Goal: Task Accomplishment & Management: Manage account settings

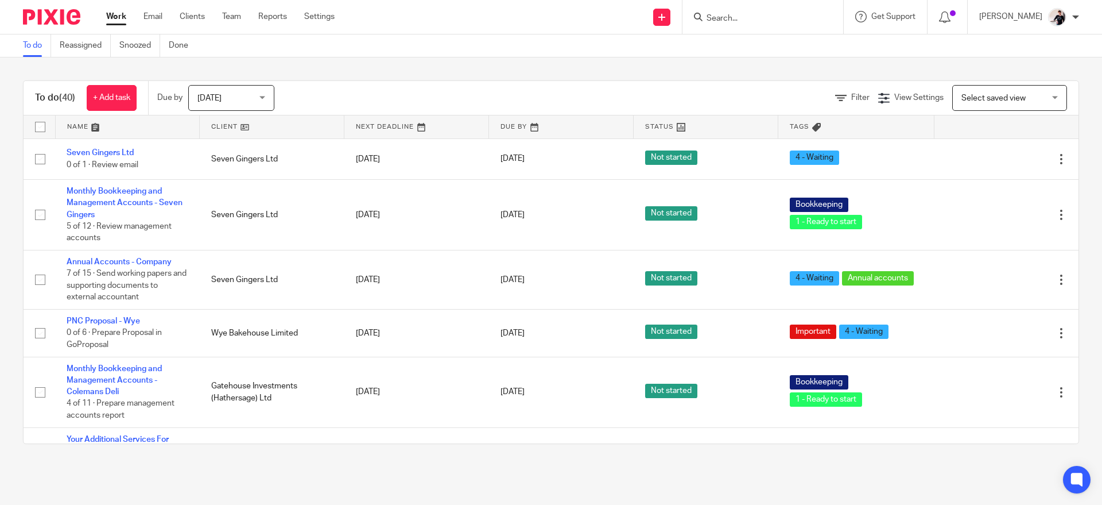
click at [227, 128] on link at bounding box center [272, 126] width 144 height 23
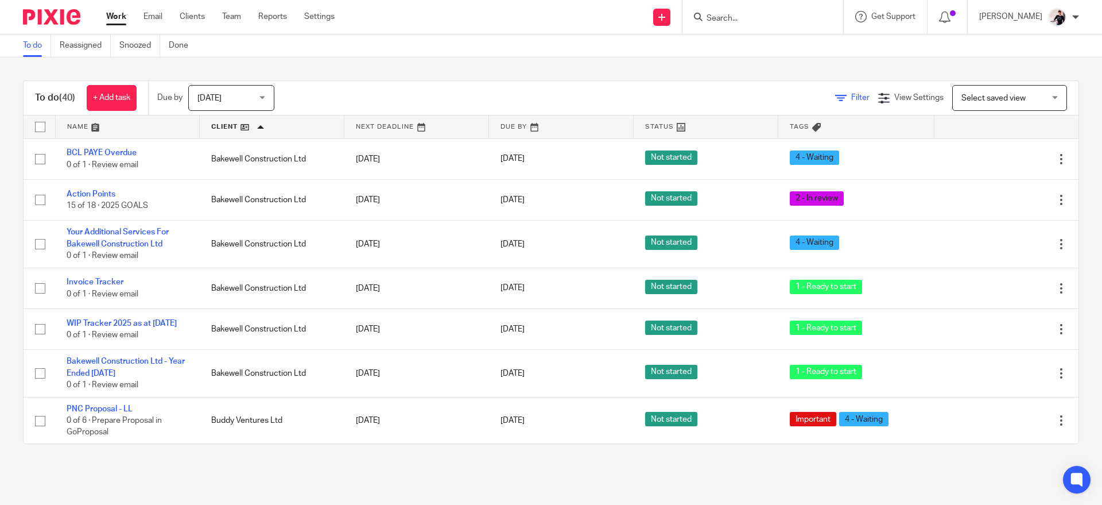
click at [835, 101] on icon at bounding box center [840, 97] width 11 height 11
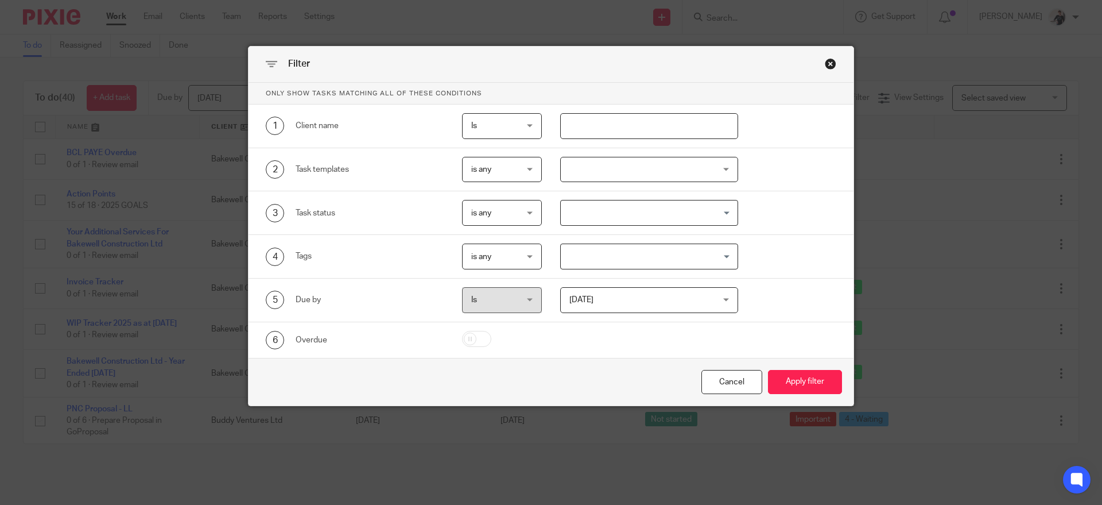
click at [687, 127] on input "text" at bounding box center [649, 126] width 179 height 26
type input "hattersley"
click at [796, 385] on button "Apply filter" at bounding box center [805, 382] width 74 height 25
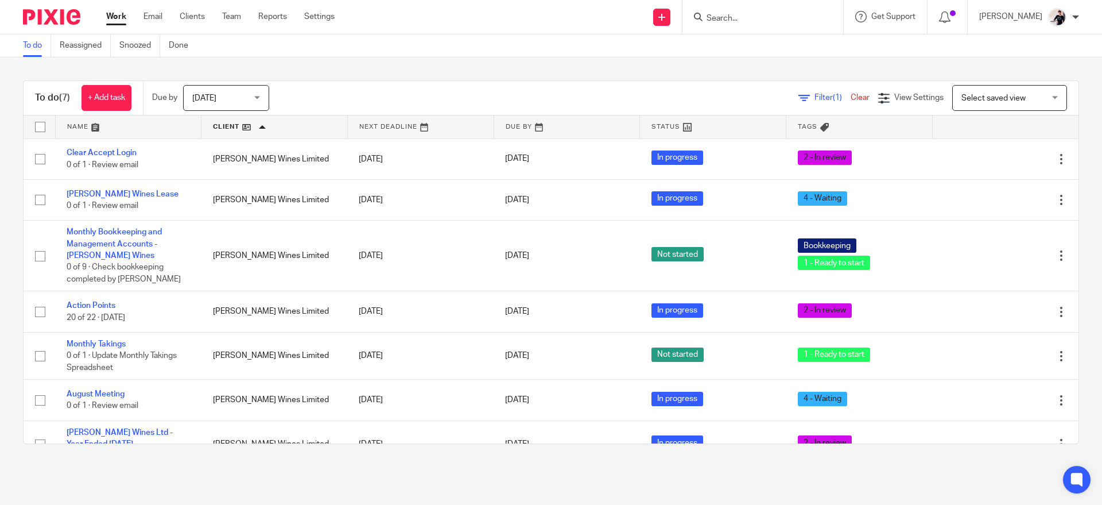
scroll to position [24, 0]
click at [152, 17] on link "Email" at bounding box center [152, 16] width 19 height 11
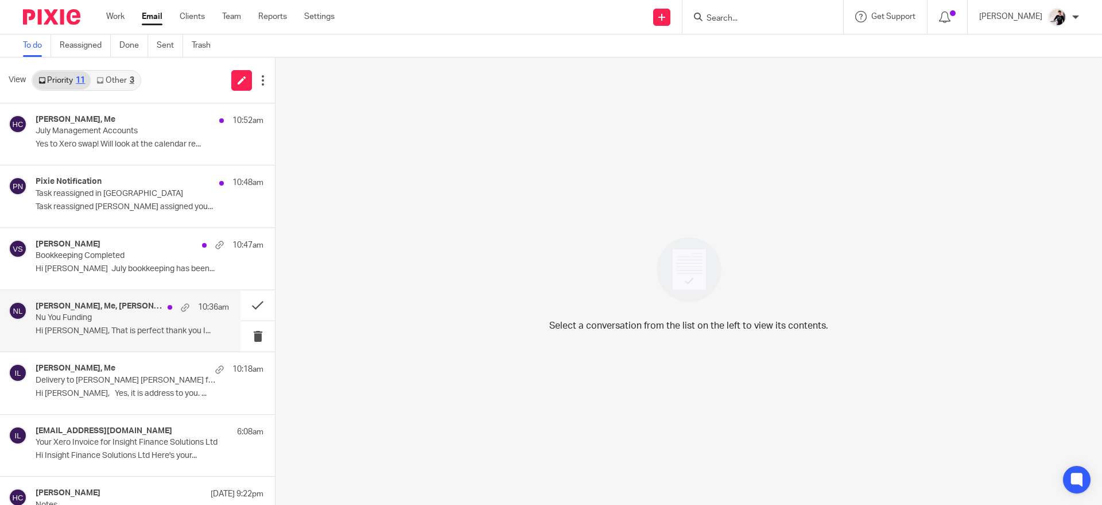
click at [113, 319] on p "Nu You Funding" at bounding box center [113, 318] width 155 height 10
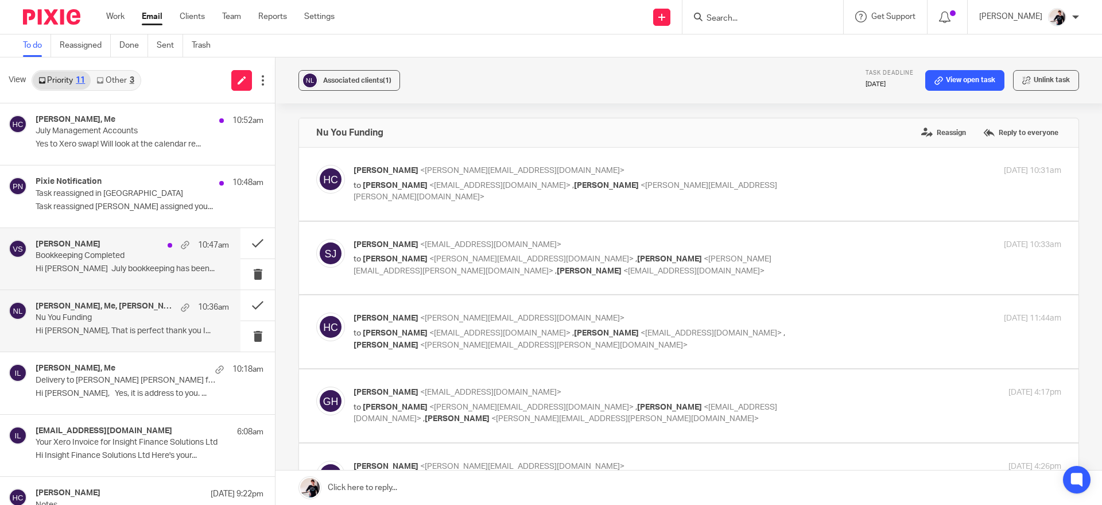
click at [87, 273] on p "Hi [PERSON_NAME] July bookkeeping has been..." at bounding box center [132, 269] width 193 height 10
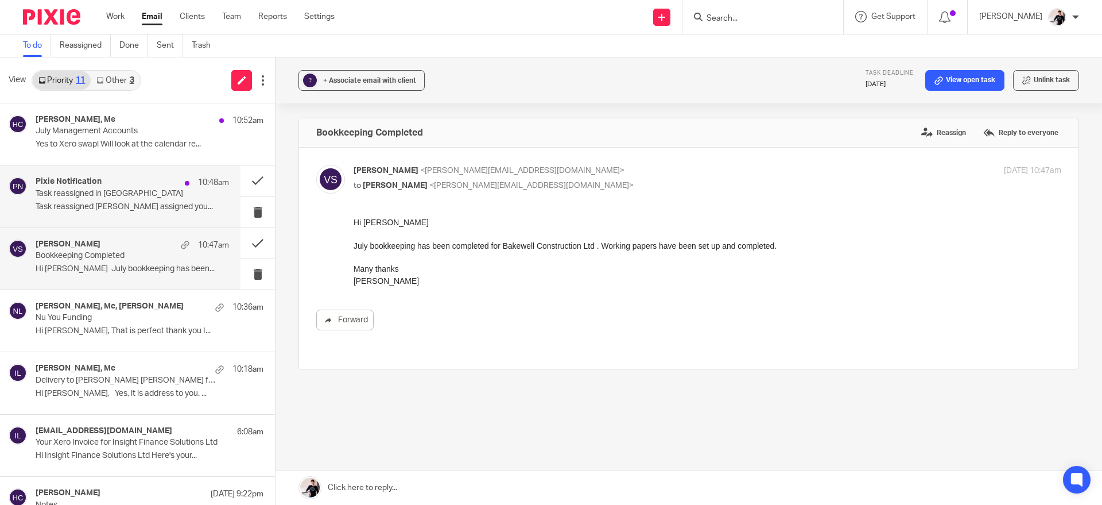
click at [149, 204] on p "Task reassigned [PERSON_NAME] assigned you..." at bounding box center [132, 207] width 193 height 10
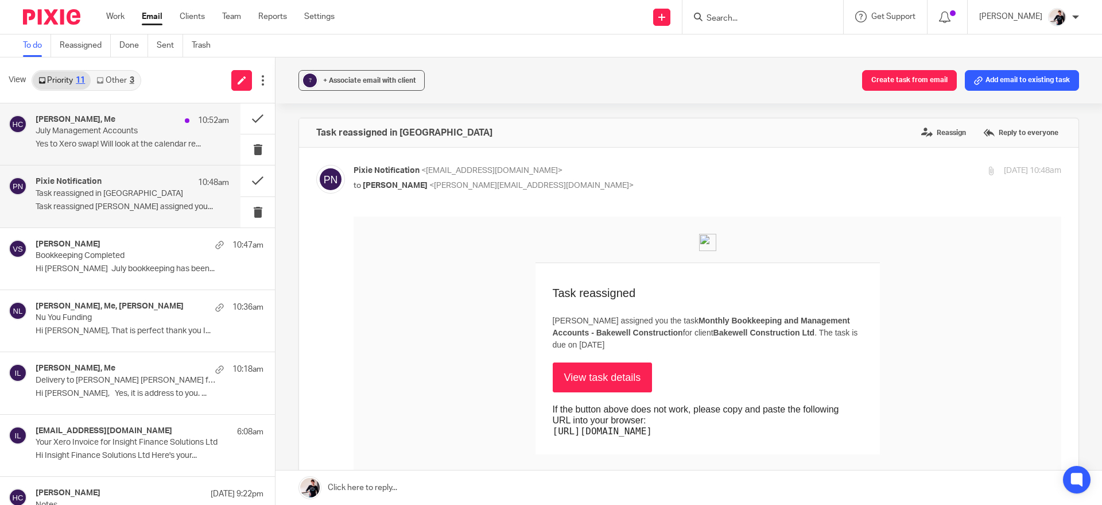
click at [150, 129] on p "July Management Accounts" at bounding box center [113, 131] width 155 height 10
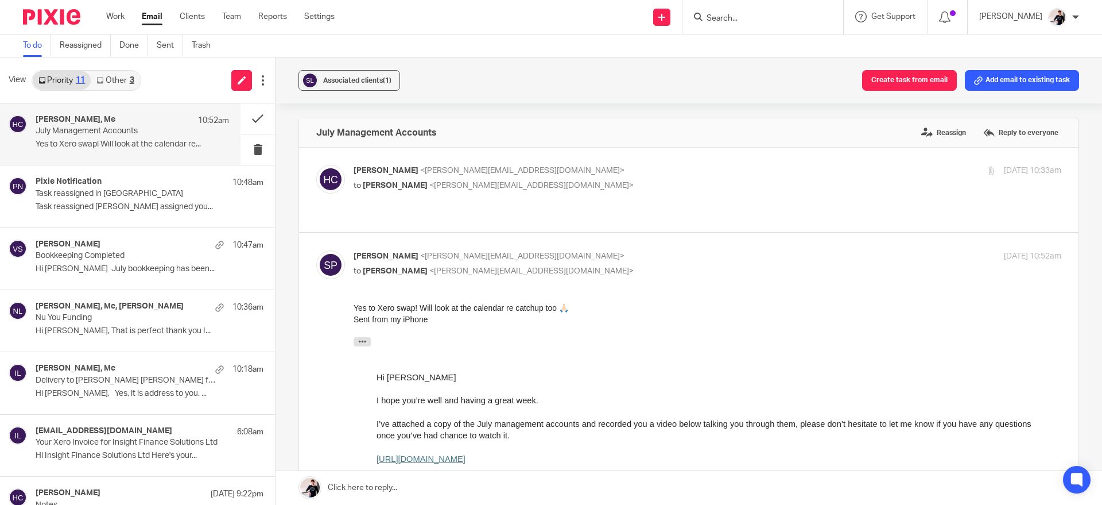
click at [122, 82] on link "Other 3" at bounding box center [115, 80] width 49 height 18
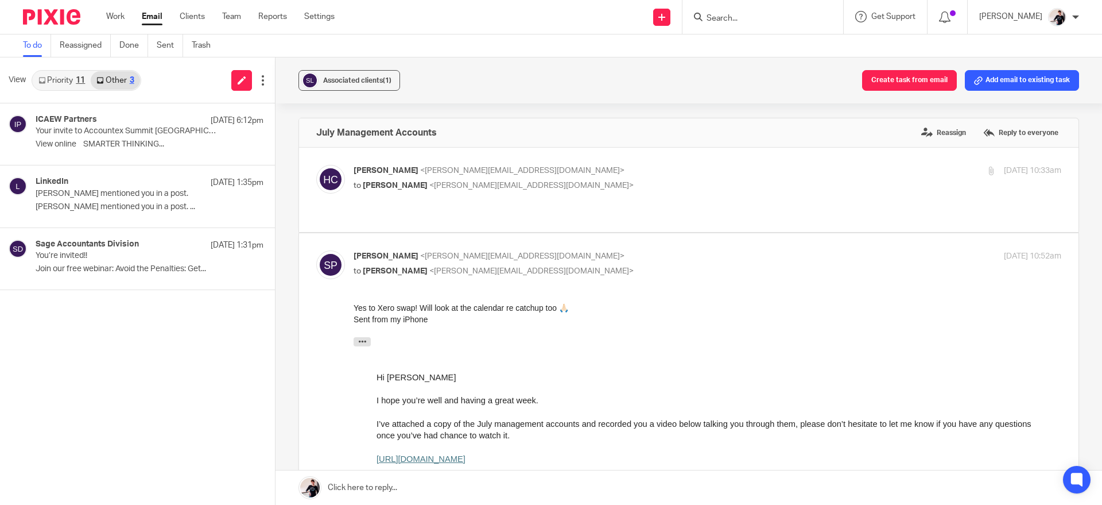
click at [122, 82] on link "Other 3" at bounding box center [115, 80] width 49 height 18
click at [116, 122] on div "ICAEW Partners [DATE] 6:12pm" at bounding box center [132, 120] width 193 height 11
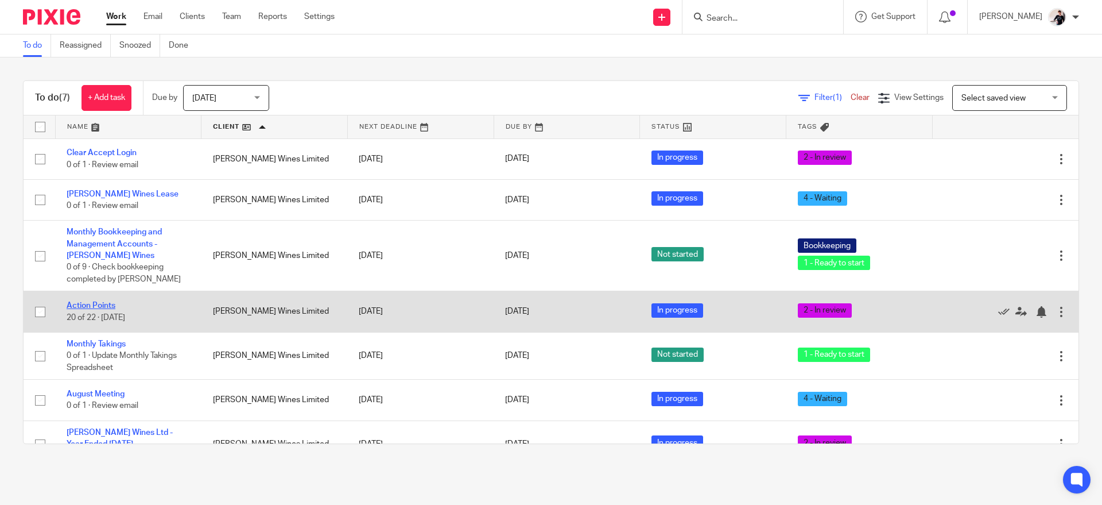
click at [104, 307] on link "Action Points" at bounding box center [91, 305] width 49 height 8
